Goal: Information Seeking & Learning: Learn about a topic

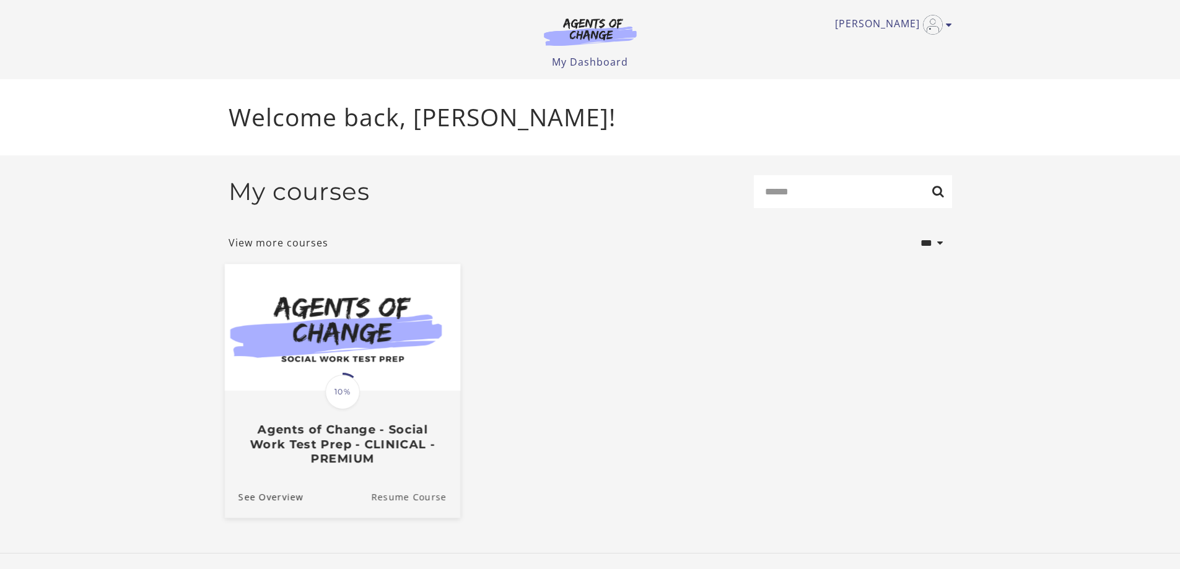
click at [403, 497] on link "Resume Course" at bounding box center [415, 497] width 89 height 42
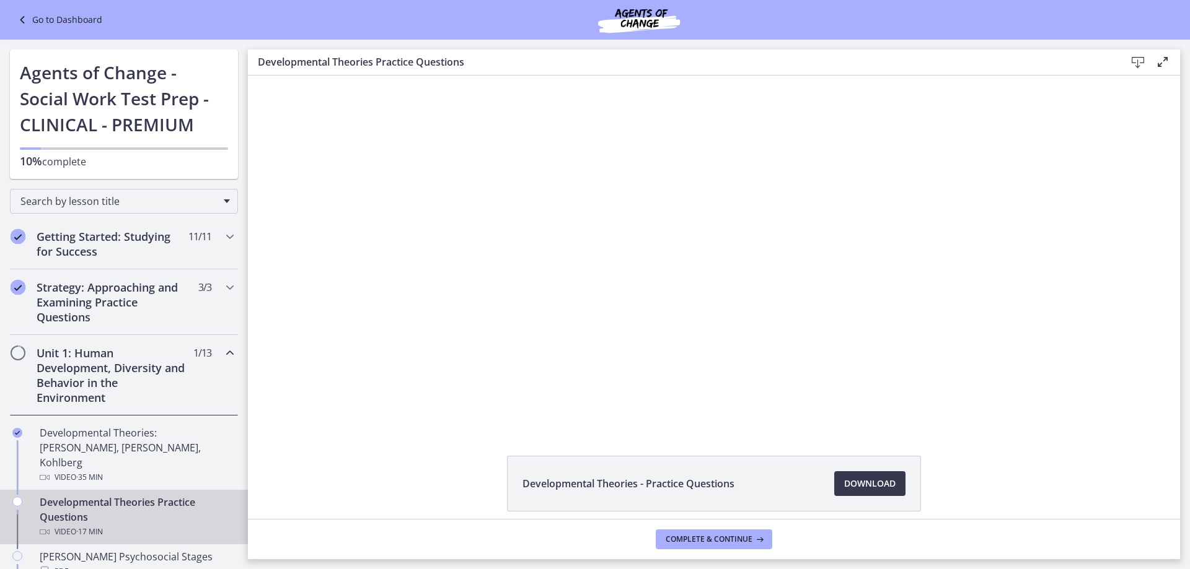
click at [70, 358] on h2 "Unit 1: Human Development, Diversity and Behavior in the Environment" at bounding box center [112, 375] width 151 height 59
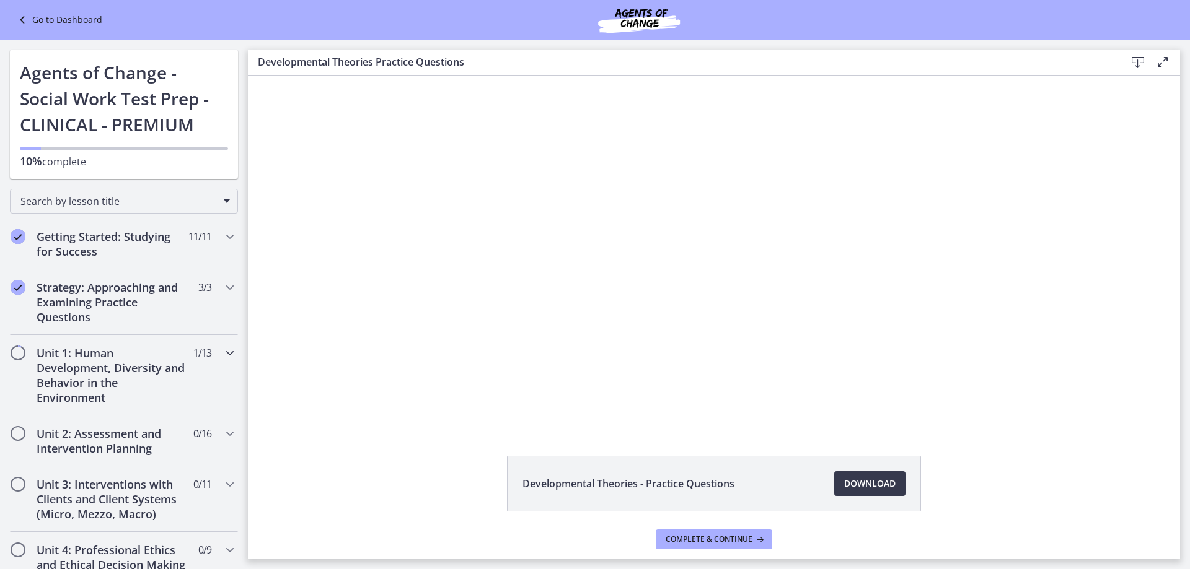
click at [99, 376] on h2 "Unit 1: Human Development, Diversity and Behavior in the Environment" at bounding box center [112, 375] width 151 height 59
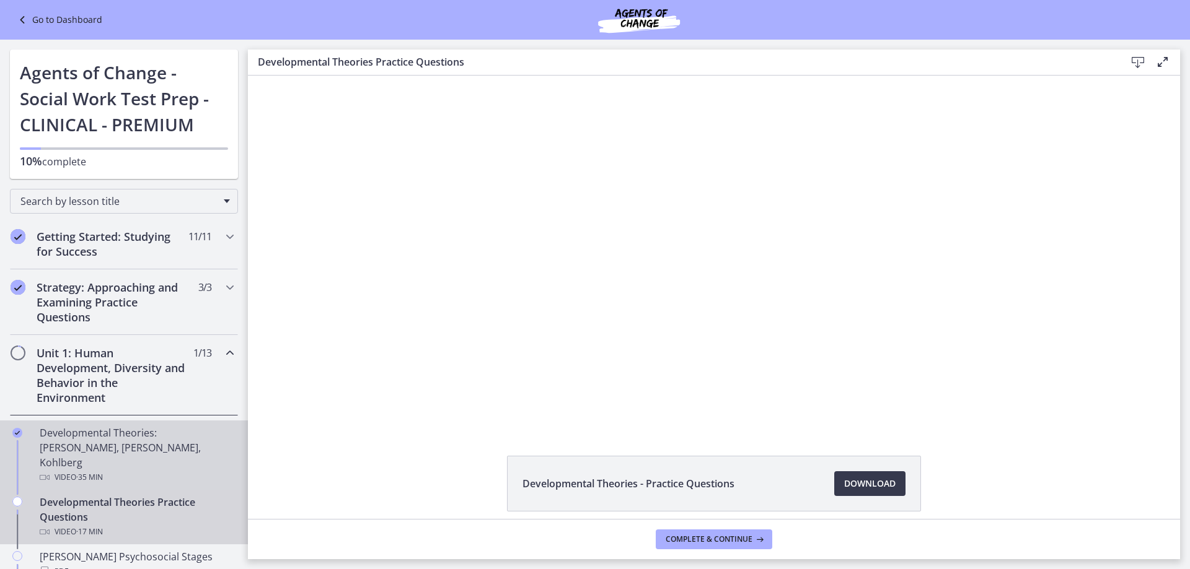
click at [86, 470] on span "· 35 min" at bounding box center [89, 477] width 27 height 15
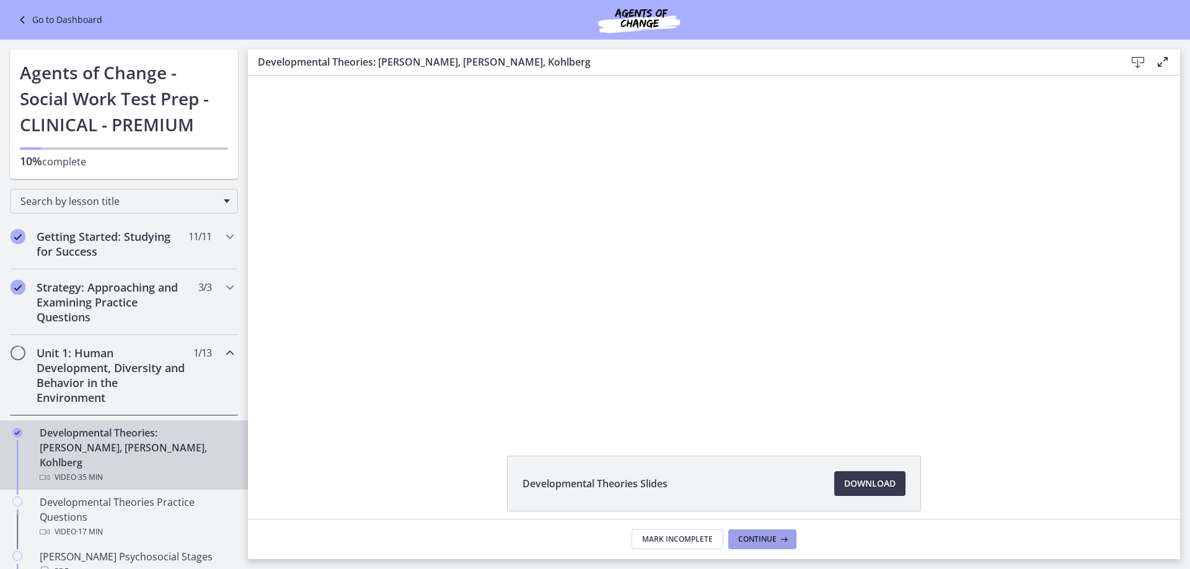
click at [760, 537] on span "Continue" at bounding box center [757, 540] width 38 height 10
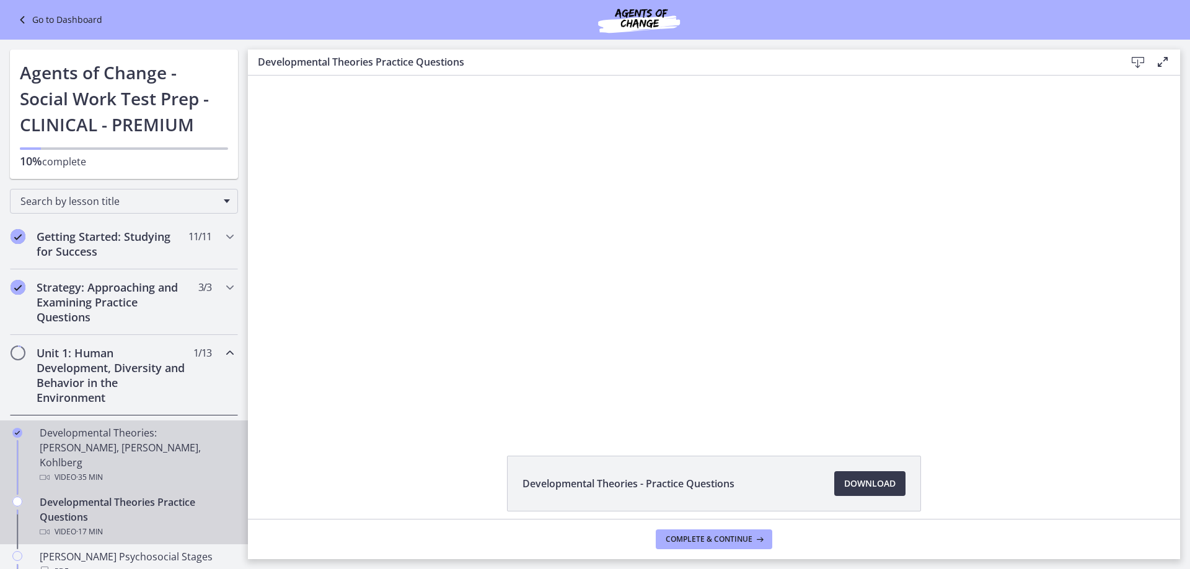
click at [125, 431] on div "Developmental Theories: Erikson, Piaget, Kohlberg Video · 35 min" at bounding box center [136, 455] width 193 height 59
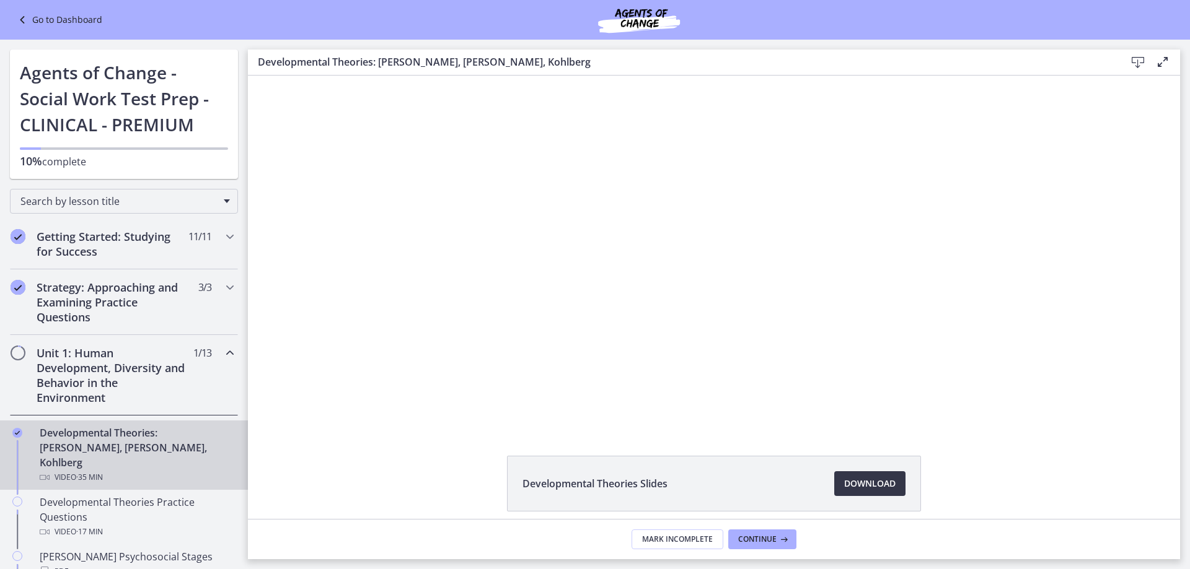
click at [855, 488] on span "Download Opens in a new window" at bounding box center [869, 483] width 51 height 15
